Goal: Transaction & Acquisition: Obtain resource

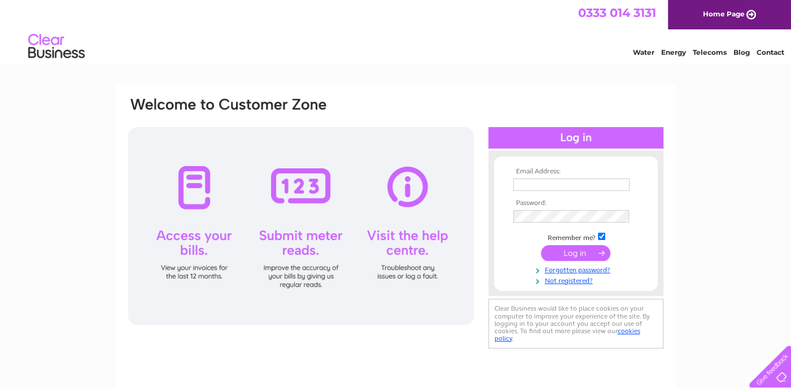
type input "yvonne@robertmackie.com"
click at [588, 252] on input "submit" at bounding box center [575, 253] width 69 height 16
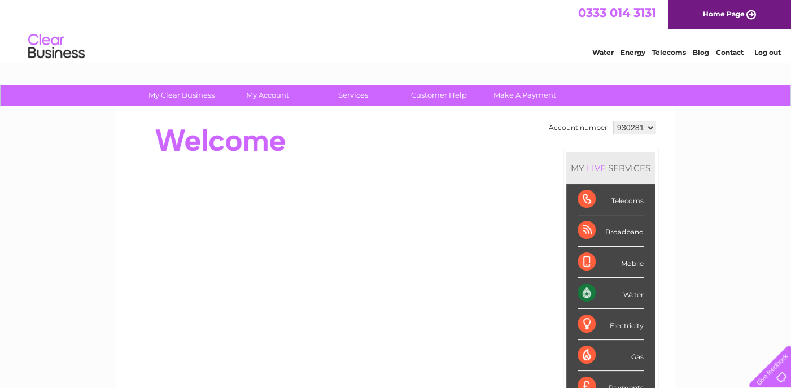
click at [597, 52] on link "Water" at bounding box center [602, 52] width 21 height 8
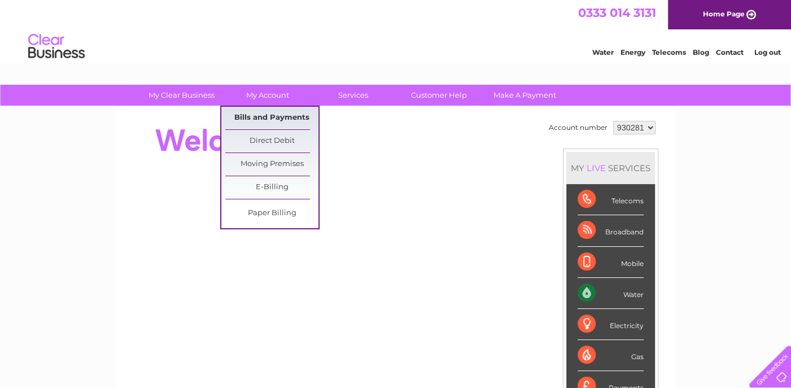
click at [284, 121] on link "Bills and Payments" at bounding box center [271, 118] width 93 height 23
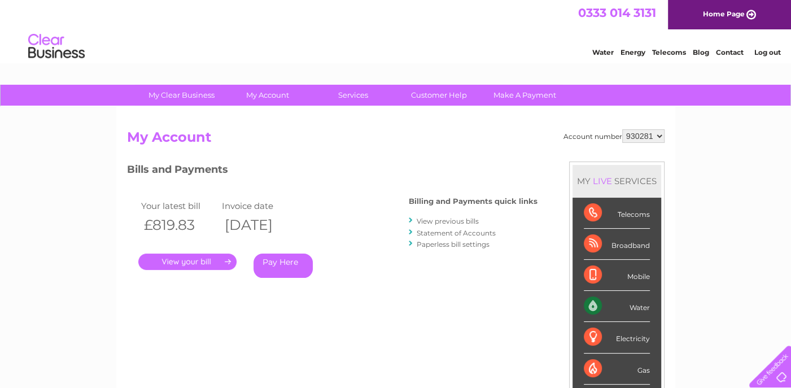
click at [468, 220] on link "View previous bills" at bounding box center [448, 221] width 62 height 8
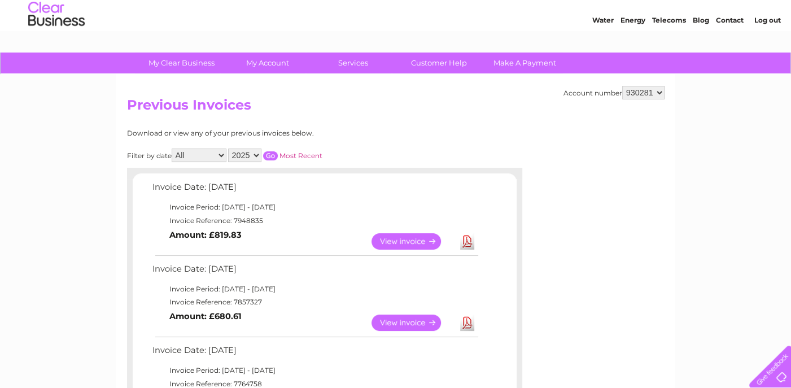
scroll to position [56, 0]
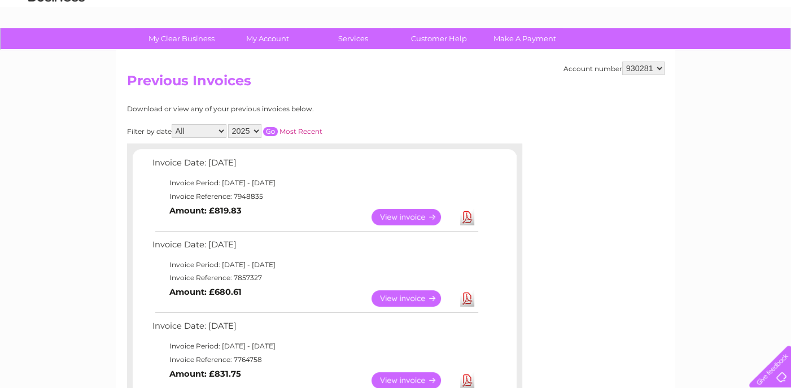
click at [468, 216] on link "Download" at bounding box center [467, 217] width 14 height 16
